Goal: Information Seeking & Learning: Learn about a topic

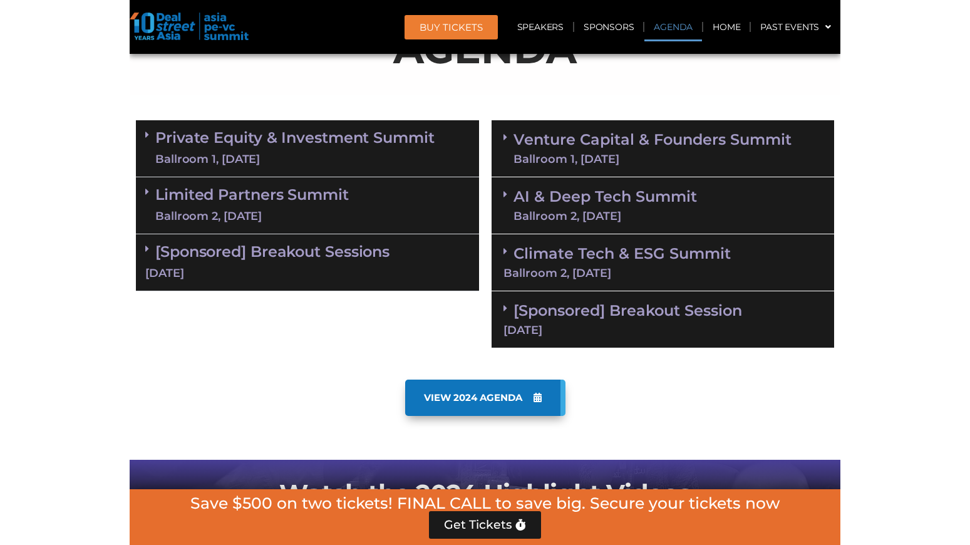
scroll to position [776, 0]
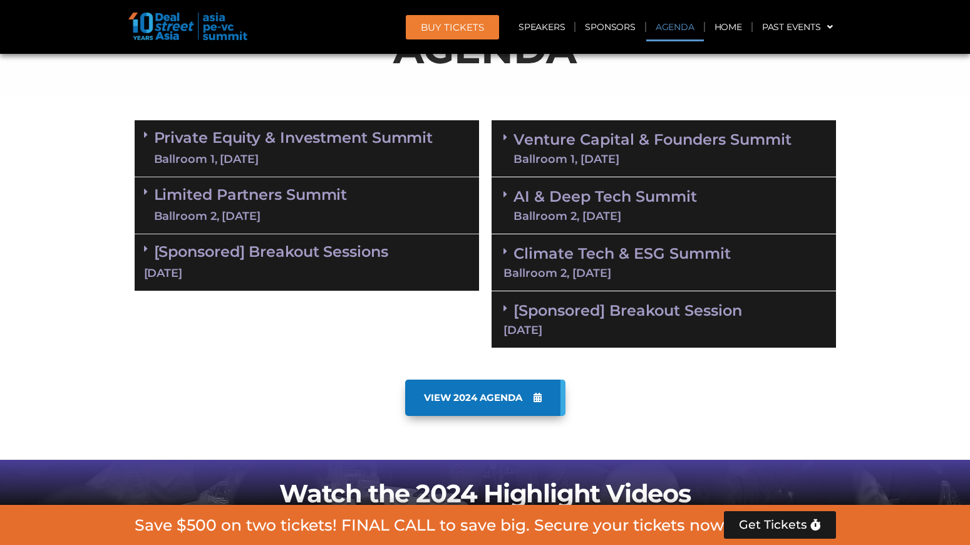
click at [710, 283] on section "Private Equity & Investment Summit Ballroom 1, [DATE] 8:00 am – 9:00 am | Regis…" at bounding box center [485, 234] width 970 height 240
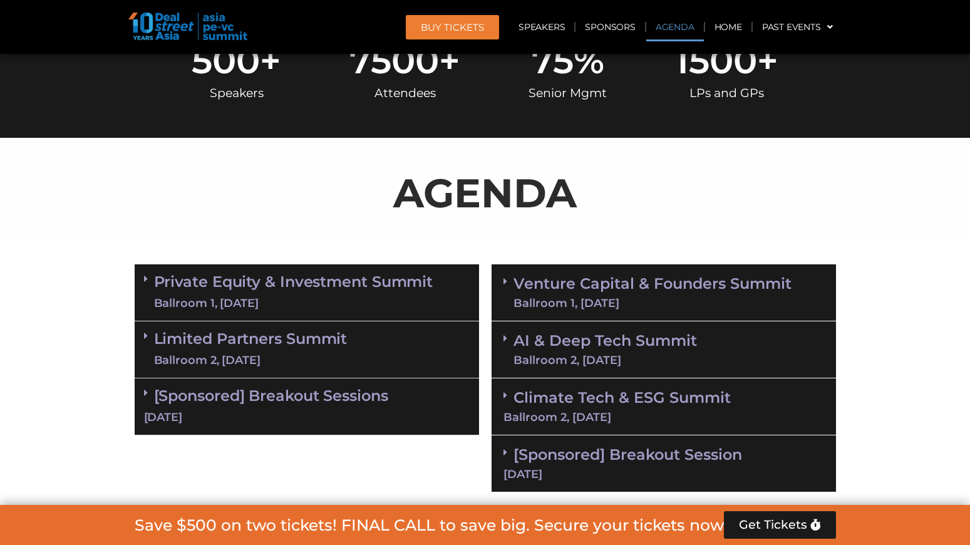
scroll to position [675, 0]
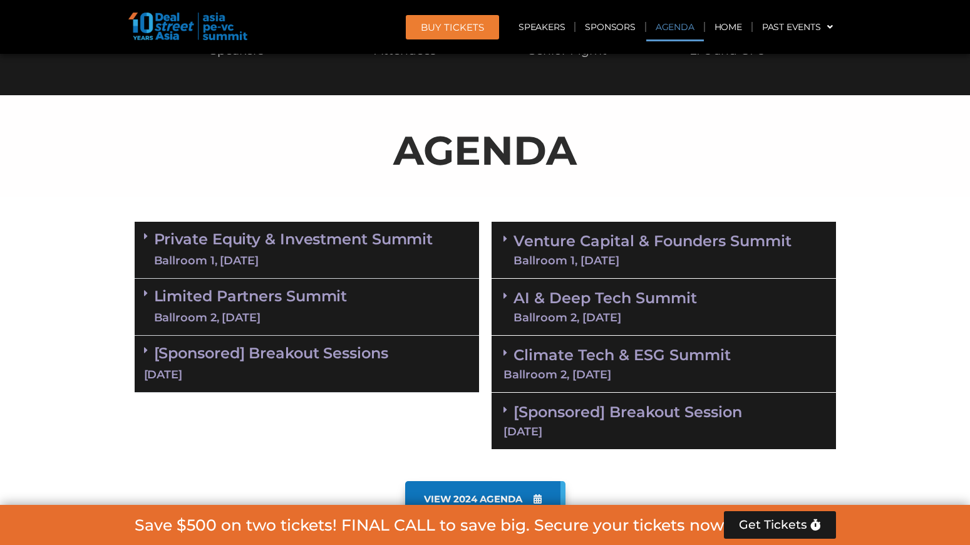
click at [639, 301] on link "AI & Deep Tech Summit Ballroom 2, [DATE]" at bounding box center [604, 306] width 183 height 33
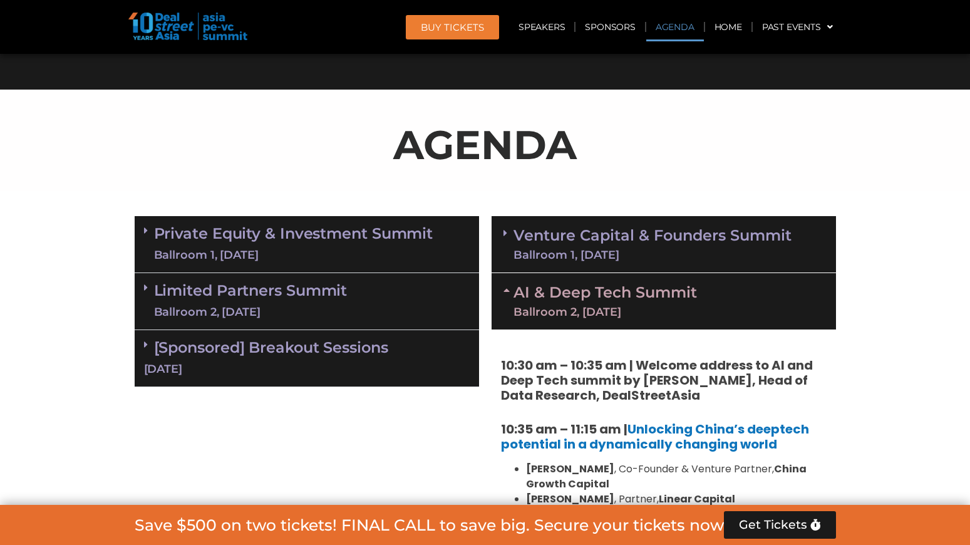
scroll to position [665, 0]
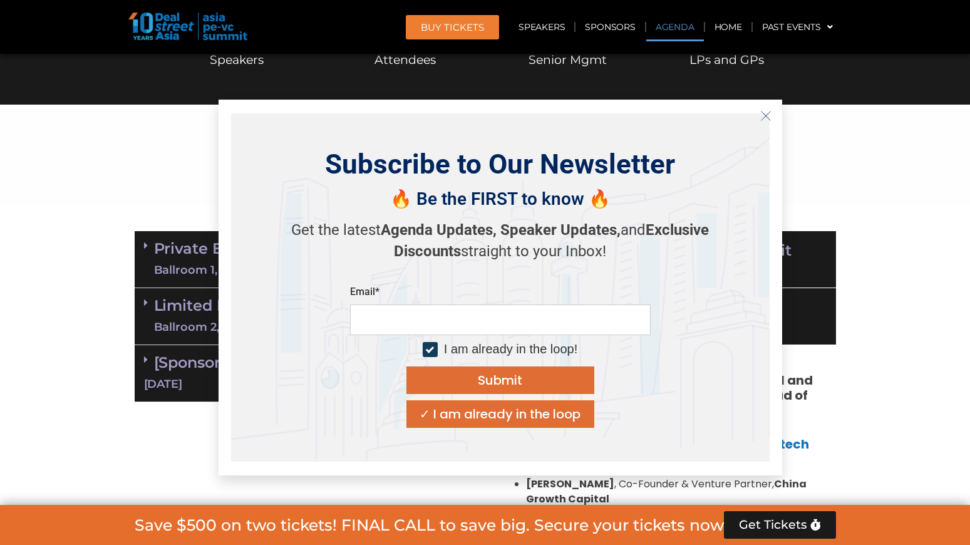
click at [710, 116] on icon "Close" at bounding box center [765, 115] width 11 height 11
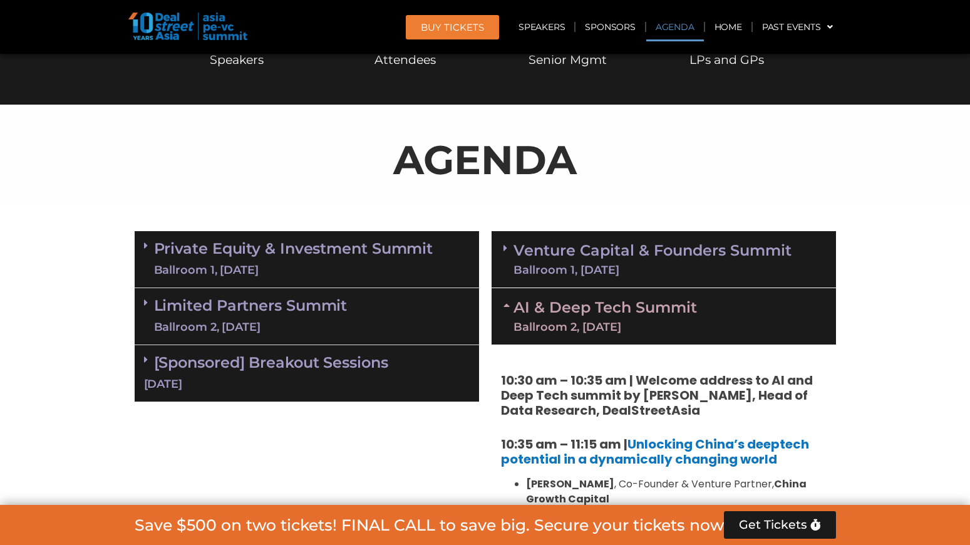
click at [710, 246] on link "Venture Capital & Founders​ Summit Ballroom 1, [DATE]" at bounding box center [652, 259] width 278 height 33
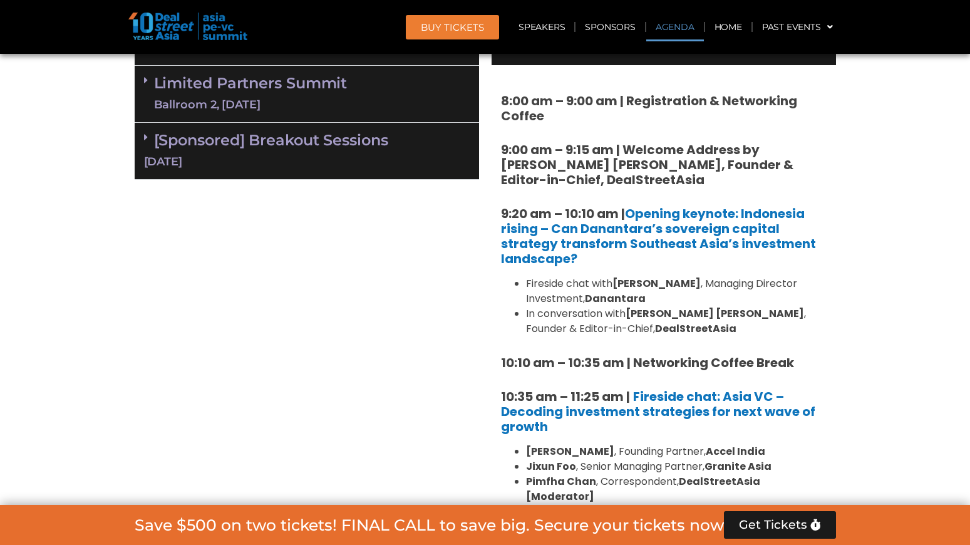
scroll to position [783, 0]
